Goal: Task Accomplishment & Management: Manage account settings

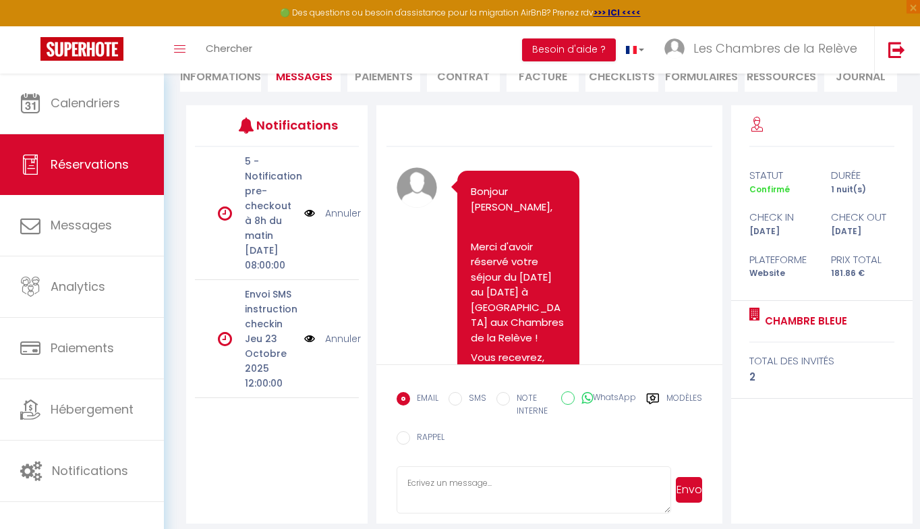
scroll to position [6719, 0]
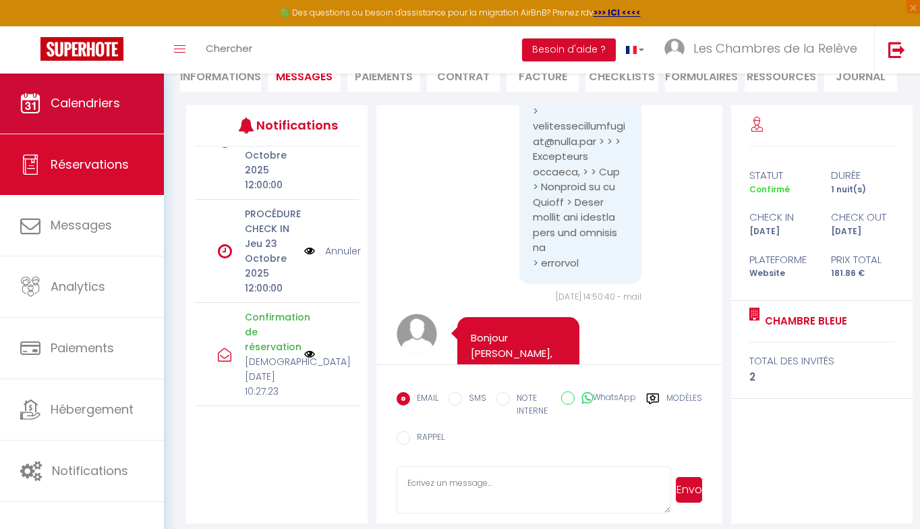
click at [76, 99] on span "Calendriers" at bounding box center [85, 102] width 69 height 17
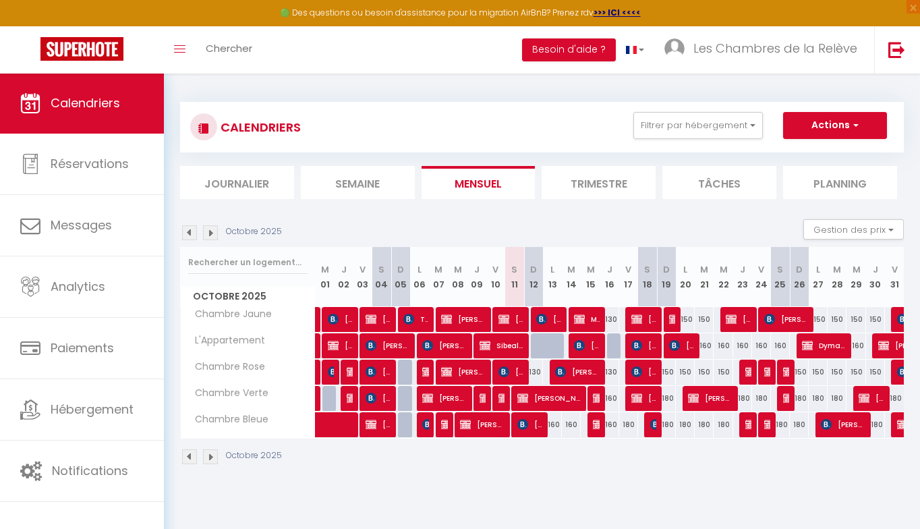
click at [538, 373] on div "130" at bounding box center [533, 372] width 19 height 25
type input "130"
type input "Dim 12 Octobre 2025"
type input "Lun 13 Octobre 2025"
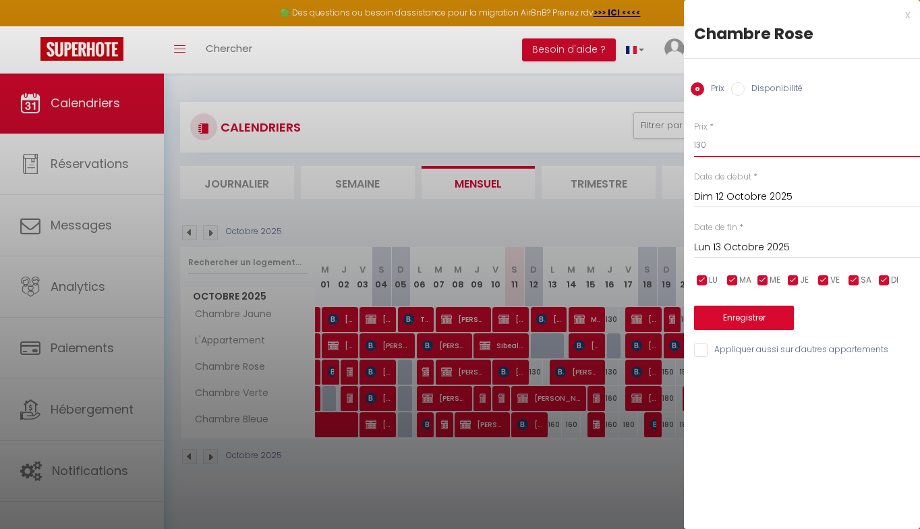
click at [734, 145] on input "130" at bounding box center [807, 145] width 226 height 24
type input "120"
click at [748, 314] on button "Enregistrer" at bounding box center [744, 318] width 100 height 24
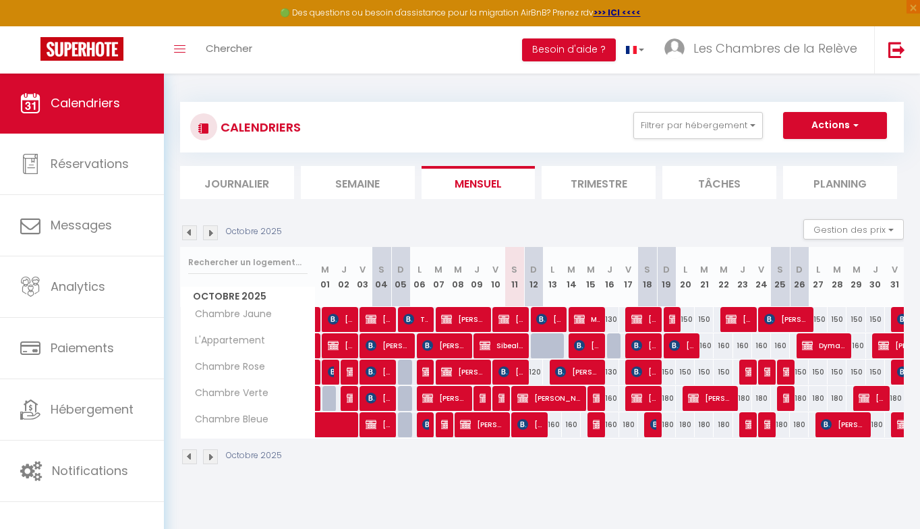
click at [505, 401] on div at bounding box center [500, 399] width 19 height 26
click at [507, 398] on div at bounding box center [500, 399] width 19 height 26
click at [501, 400] on img at bounding box center [504, 398] width 11 height 11
select select "OK"
select select "KO"
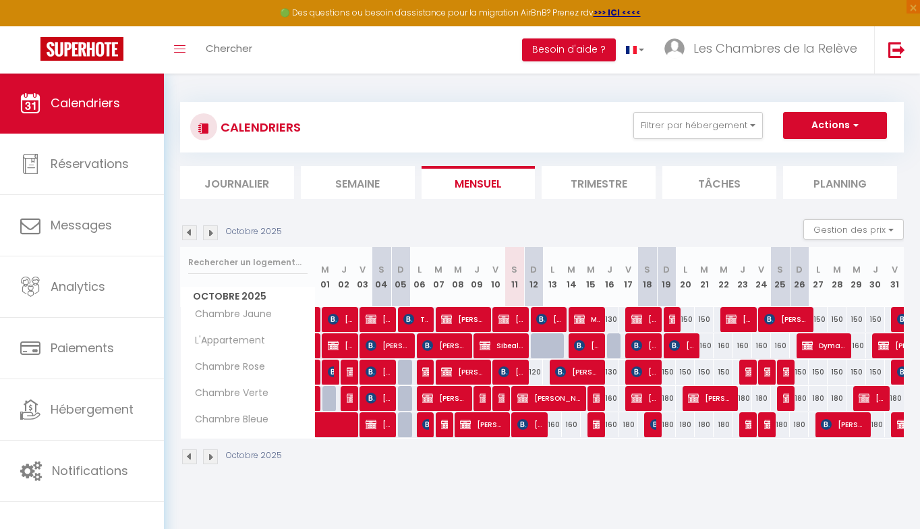
select select "0"
select select "1"
select select
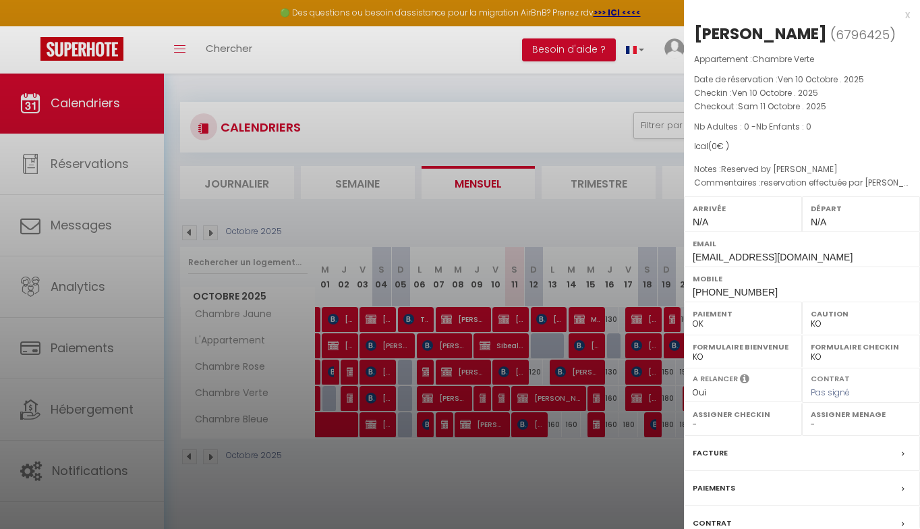
click at [507, 479] on div at bounding box center [460, 264] width 920 height 529
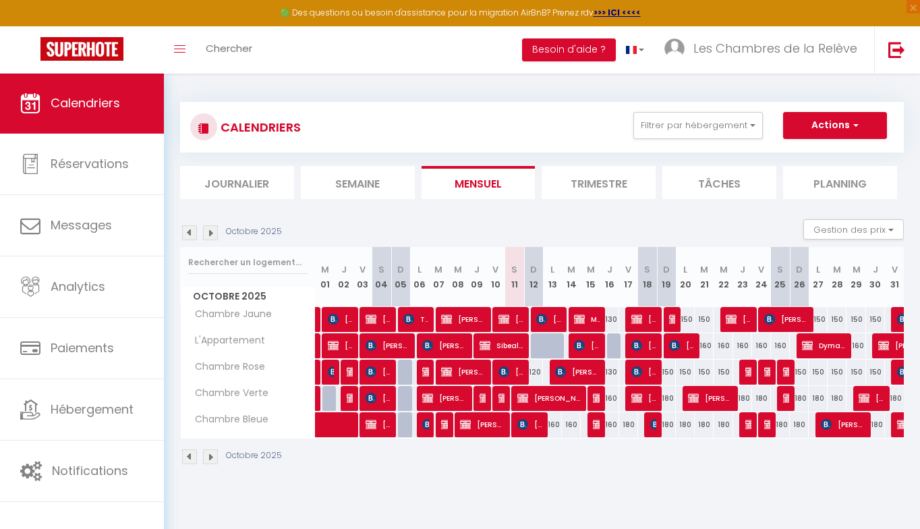
click at [496, 433] on span "[PERSON_NAME]" at bounding box center [482, 425] width 44 height 26
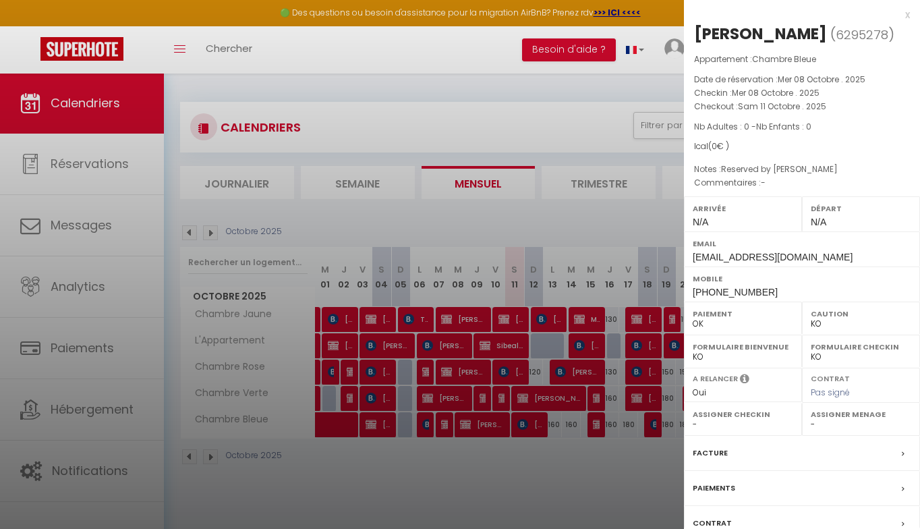
click at [515, 494] on div at bounding box center [460, 264] width 920 height 529
